Goal: Communication & Community: Answer question/provide support

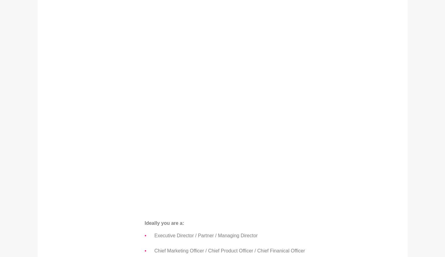
scroll to position [141, 0]
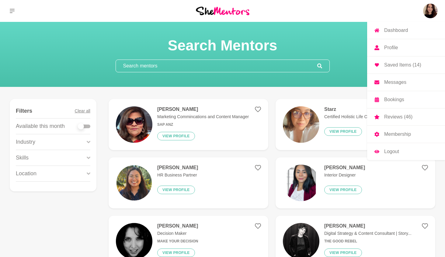
click at [396, 80] on p "Messages" at bounding box center [395, 82] width 22 height 5
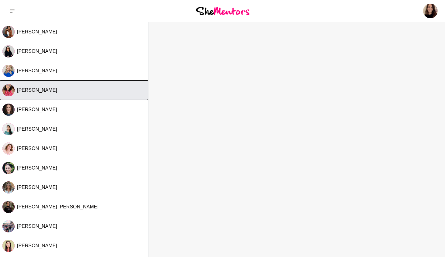
click at [47, 86] on button "Rosemary Manzini" at bounding box center [74, 90] width 148 height 19
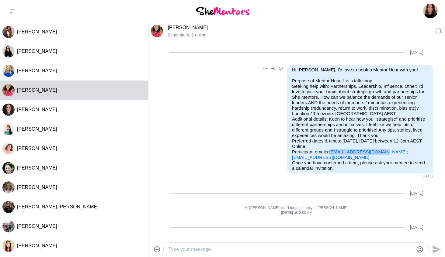
drag, startPoint x: 381, startPoint y: 154, endPoint x: 327, endPoint y: 154, distance: 54.1
click at [327, 154] on p "Purpose of Mentor Hour: Let's talk shop Seeking help with: Partnerships, Leader…" at bounding box center [360, 119] width 136 height 82
copy link "rmanzini0508@gmail.com"
